Goal: Information Seeking & Learning: Learn about a topic

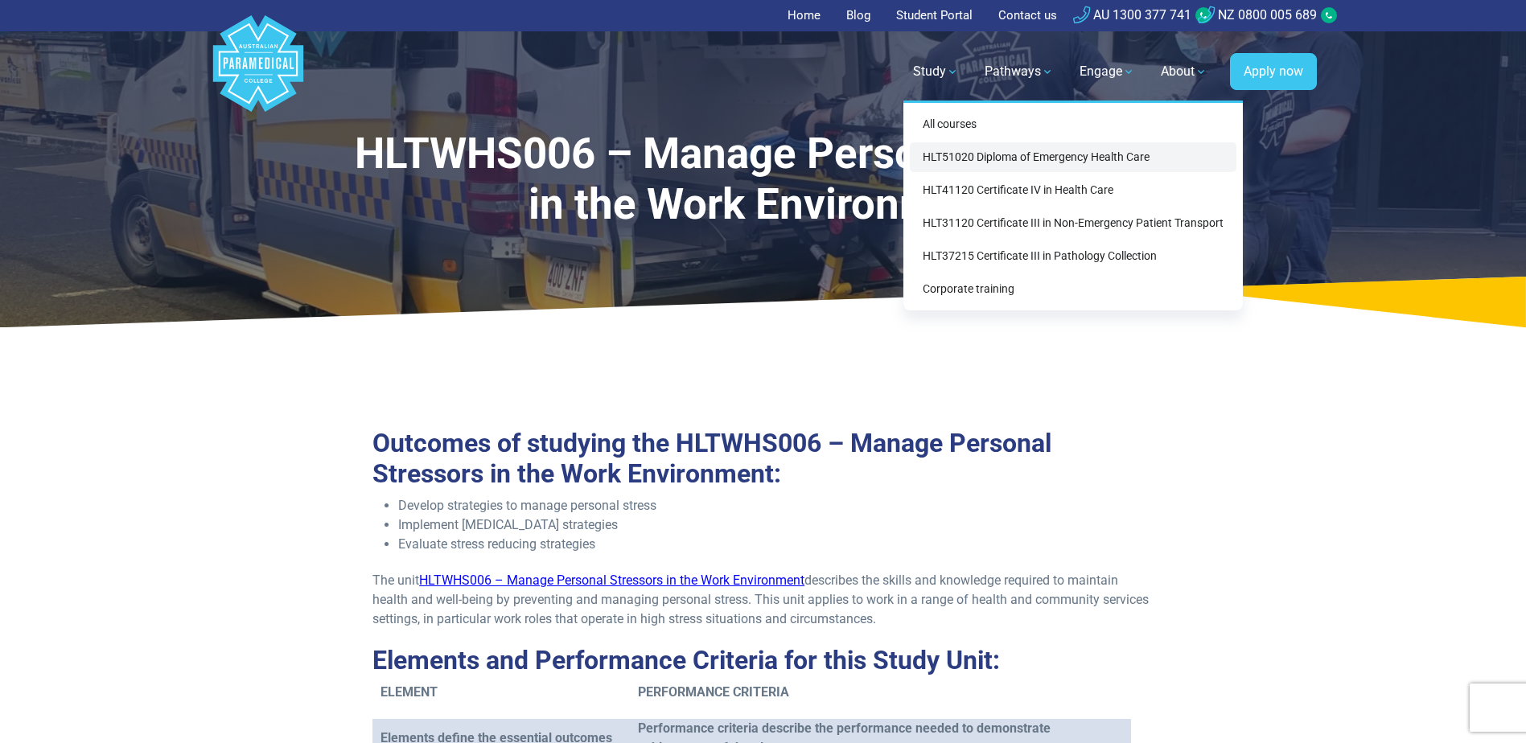
click at [994, 156] on link "HLT51020 Diploma of Emergency Health Care" at bounding box center [1073, 157] width 327 height 30
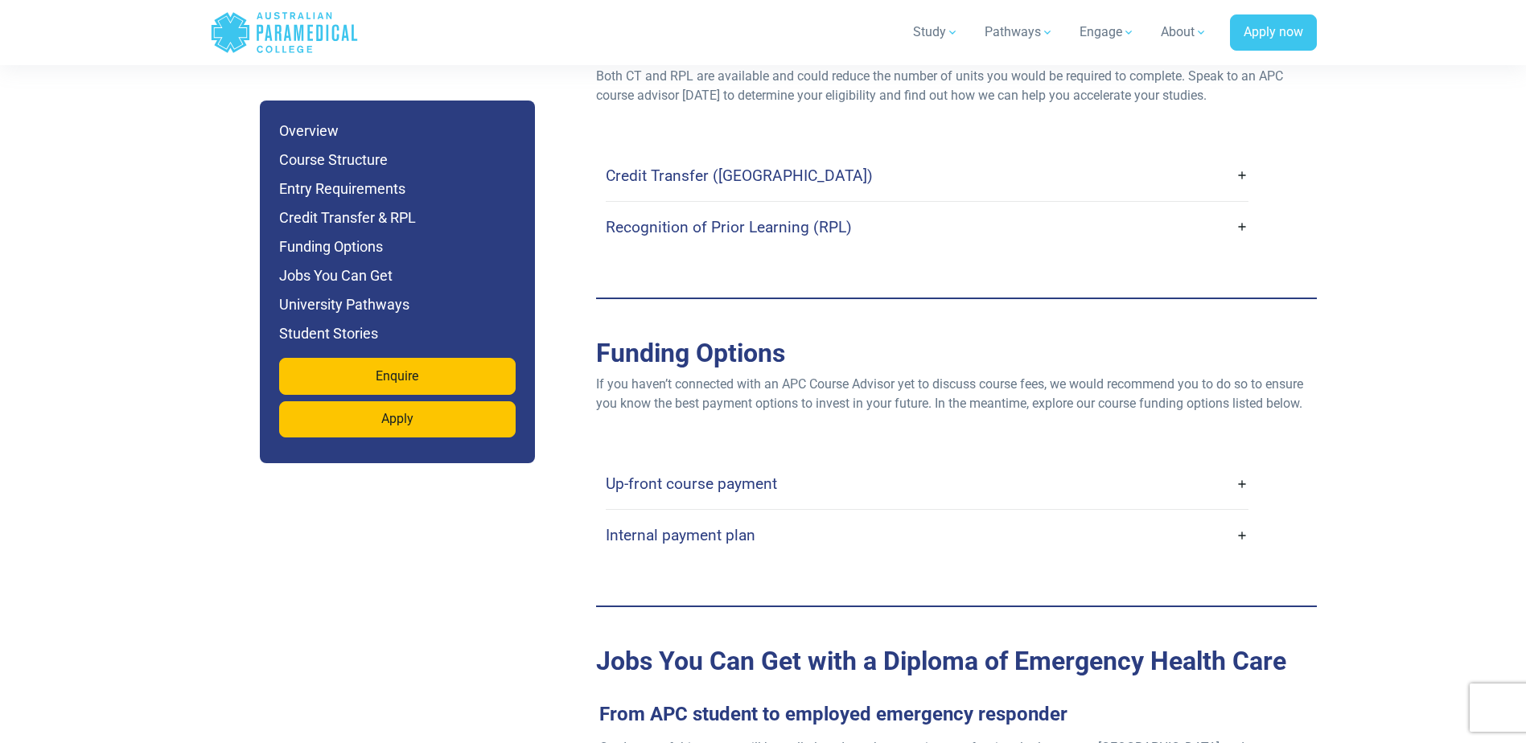
scroll to position [4908, 0]
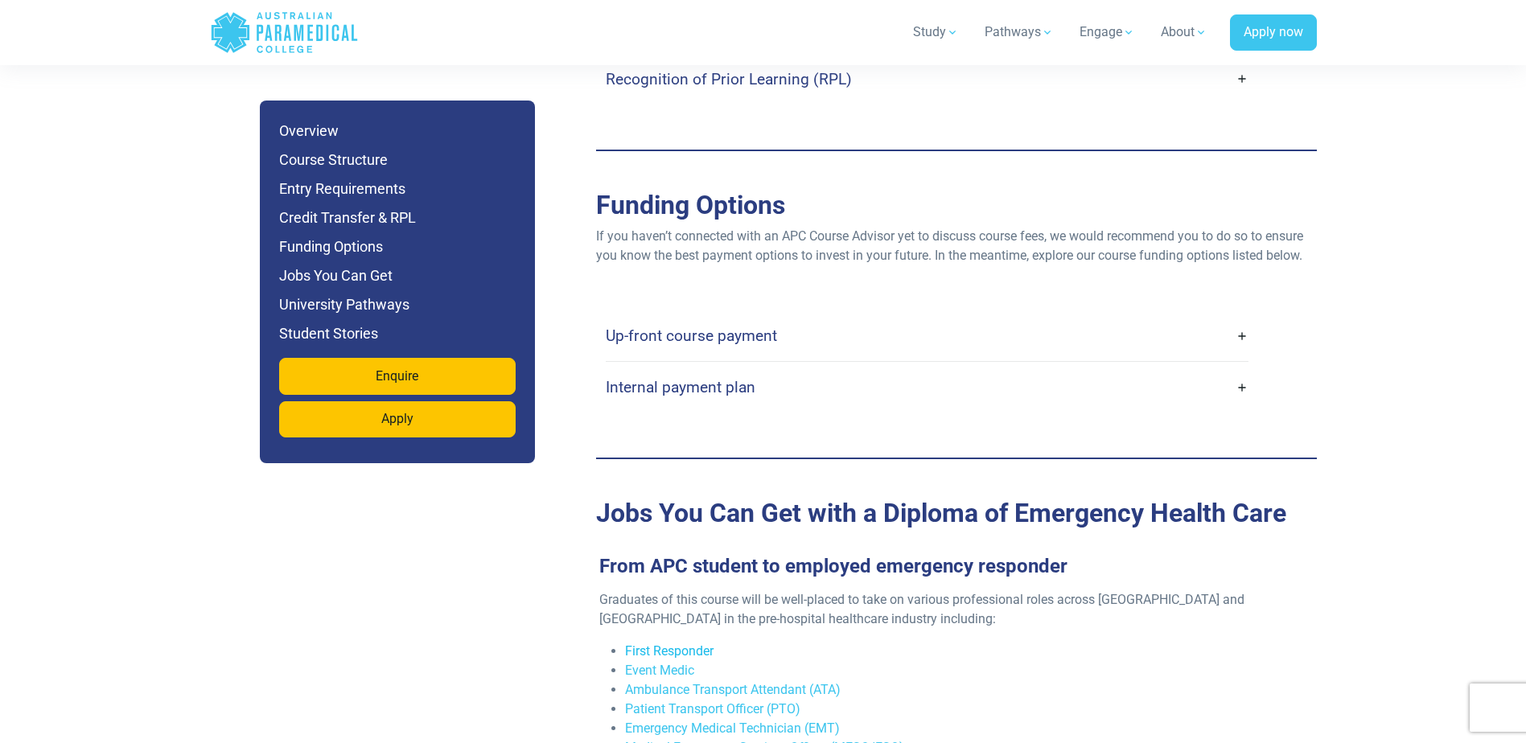
click at [694, 644] on link "First Responder" at bounding box center [669, 651] width 89 height 15
click at [753, 682] on link "Ambulance Transport Attendant (ATA)" at bounding box center [733, 689] width 216 height 15
click at [760, 721] on link "Emergency Medical Technician (EMT)" at bounding box center [732, 728] width 215 height 15
click at [801, 740] on link "Medical Emergency Services Officer (MESO/ESO)" at bounding box center [764, 747] width 279 height 15
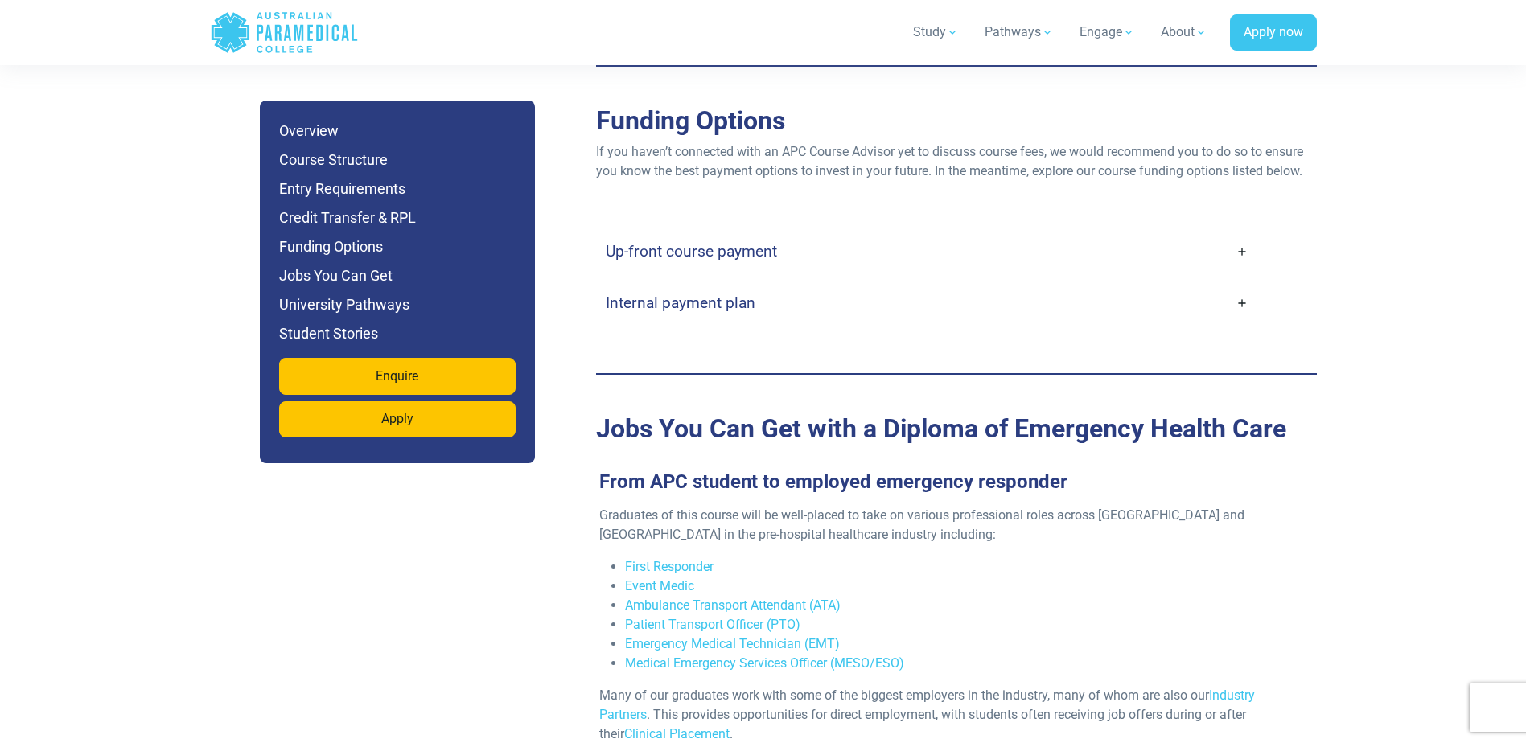
scroll to position [4988, 0]
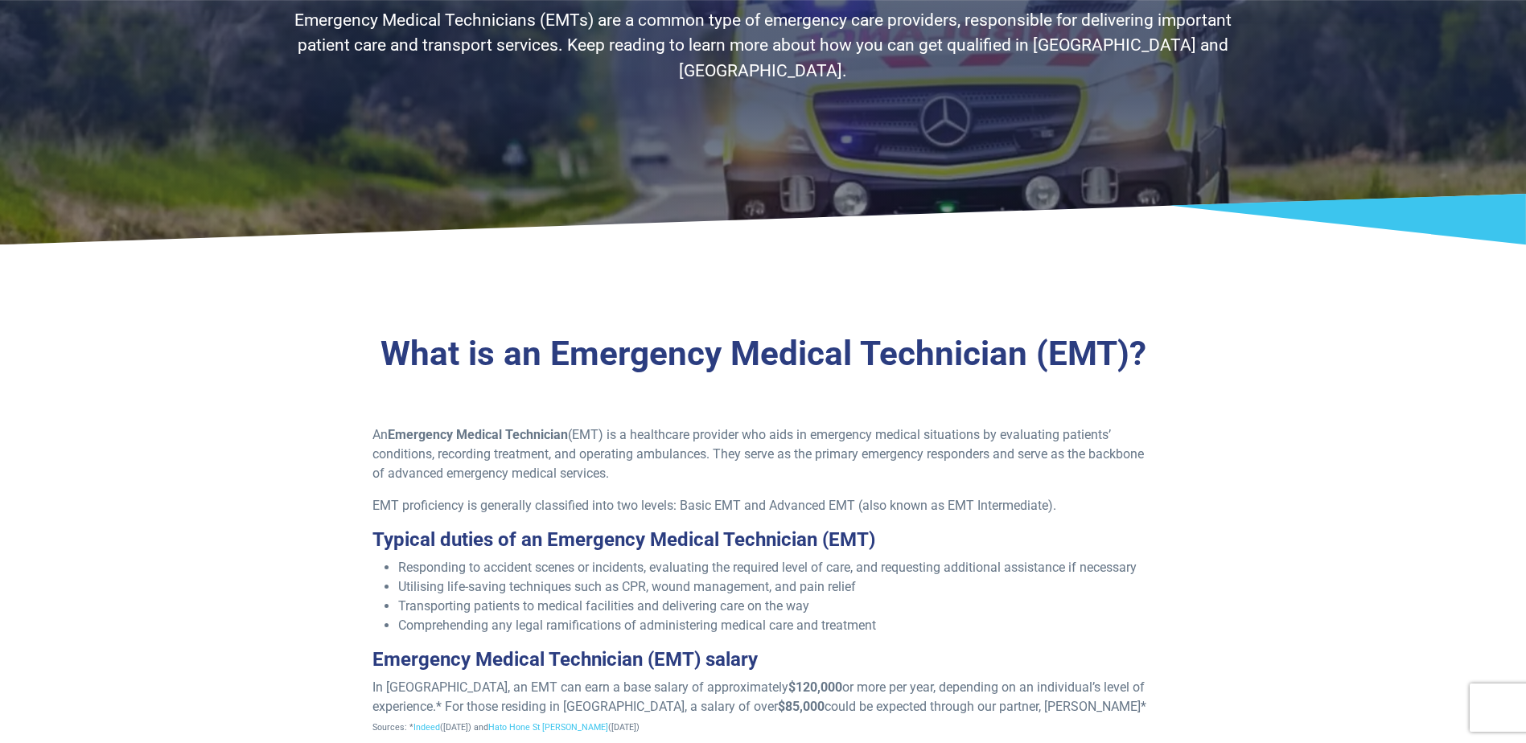
scroll to position [241, 0]
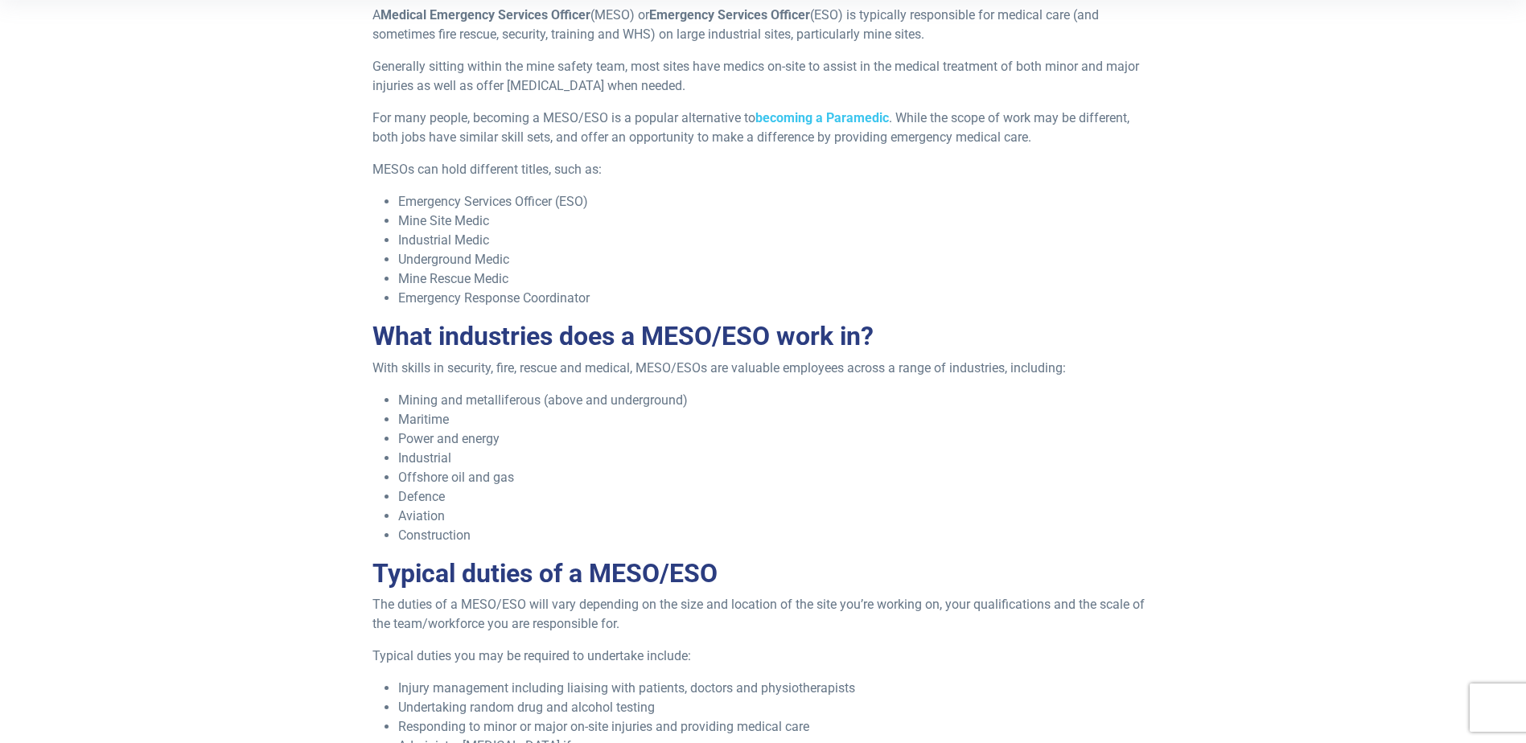
scroll to position [563, 0]
